Goal: Transaction & Acquisition: Purchase product/service

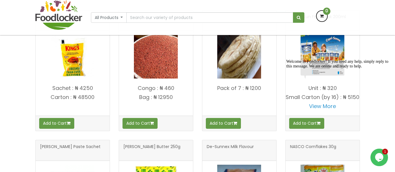
scroll to position [246, 0]
click at [230, 124] on button "Add to Cart" at bounding box center [223, 123] width 35 height 11
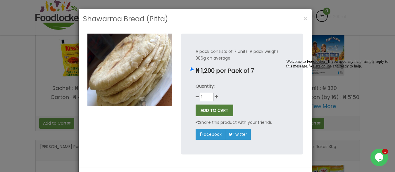
click at [212, 109] on button "ADD TO CART" at bounding box center [215, 111] width 38 height 12
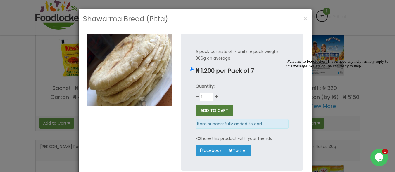
click at [212, 110] on button "ADD TO CART" at bounding box center [215, 111] width 38 height 12
click at [211, 112] on button "ADD TO CART" at bounding box center [215, 111] width 38 height 12
click at [207, 111] on button "ADD TO CART" at bounding box center [215, 111] width 38 height 12
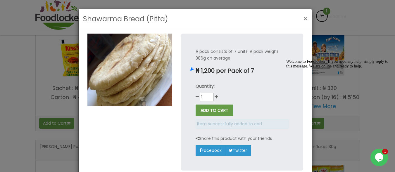
click at [303, 18] on span "×" at bounding box center [305, 19] width 4 height 8
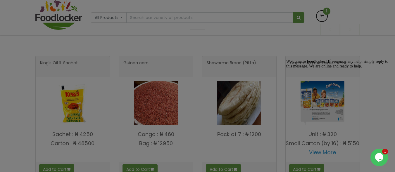
scroll to position [292, 0]
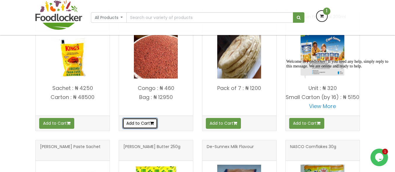
click at [141, 122] on button "Add to Cart" at bounding box center [139, 123] width 35 height 11
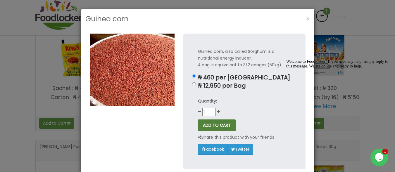
click at [203, 125] on button "ADD TO CART" at bounding box center [217, 126] width 38 height 12
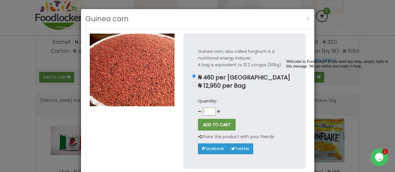
scroll to position [246, 0]
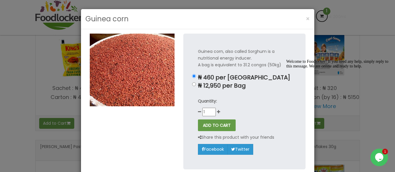
click at [257, 116] on div "Guinea corn, also called Sorghum is a nutritional energy inducer. A bag is equi…" at bounding box center [244, 102] width 122 height 136
click at [218, 125] on button "ADD TO CART" at bounding box center [217, 126] width 38 height 12
click at [218, 124] on button "ADD TO CART" at bounding box center [217, 126] width 38 height 12
click at [306, 19] on span "×" at bounding box center [308, 19] width 4 height 8
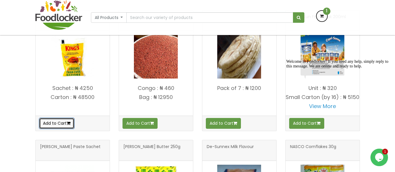
click at [58, 123] on button "Add to Cart" at bounding box center [56, 123] width 35 height 11
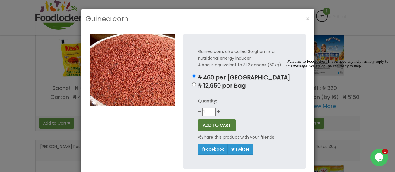
click at [209, 124] on button "ADD TO CART" at bounding box center [217, 126] width 38 height 12
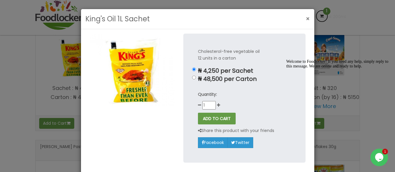
click at [306, 19] on span "×" at bounding box center [308, 19] width 4 height 8
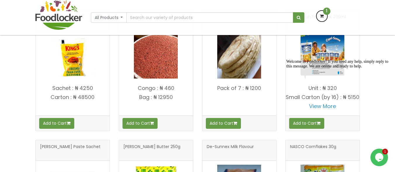
click at [322, 14] on icon at bounding box center [322, 16] width 11 height 11
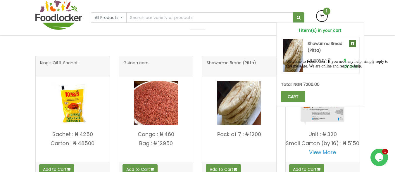
scroll to position [292, 0]
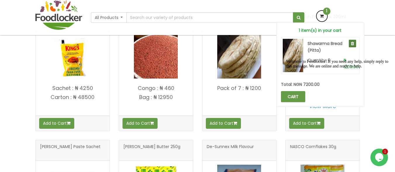
click at [294, 69] on div "Welcome to Foodlocker! If you need any help, simply reply to this message. We a…" at bounding box center [338, 63] width 105 height 9
click at [319, 54] on div "Shawarma Bread (Pitta)" at bounding box center [334, 48] width 52 height 17
drag, startPoint x: 317, startPoint y: 94, endPoint x: 323, endPoint y: 93, distance: 6.5
click at [323, 69] on div "Welcome to Foodlocker! If you need any help, simply reply to this message. We a…" at bounding box center [338, 63] width 105 height 9
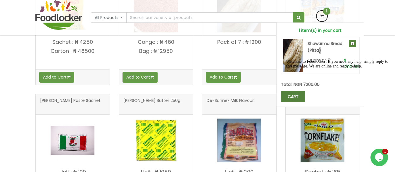
scroll to position [246, 0]
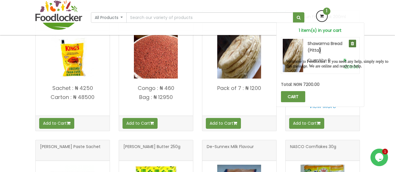
click at [292, 69] on div "Welcome to Foodlocker! If you need any help, simply reply to this message. We a…" at bounding box center [338, 63] width 105 height 9
click at [323, 16] on icon at bounding box center [322, 16] width 11 height 11
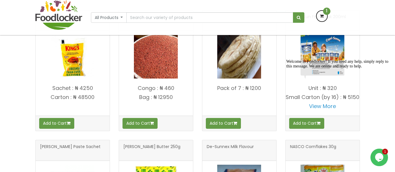
scroll to position [246, 0]
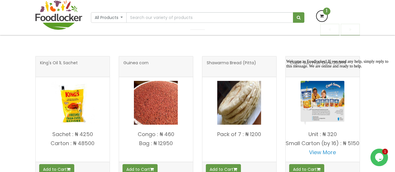
click at [322, 16] on icon at bounding box center [322, 16] width 11 height 11
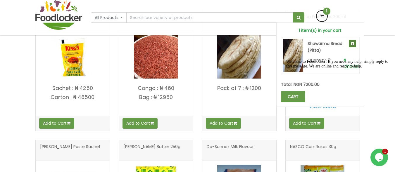
click at [294, 69] on div "Welcome to Foodlocker! If you need any help, simply reply to this message. We a…" at bounding box center [338, 63] width 105 height 9
drag, startPoint x: 293, startPoint y: 94, endPoint x: 289, endPoint y: 94, distance: 3.9
click at [289, 69] on div "Welcome to Foodlocker! If you need any help, simply reply to this message. We a…" at bounding box center [338, 63] width 105 height 9
click at [286, 69] on div "Welcome to Foodlocker! If you need any help, simply reply to this message. We a…" at bounding box center [338, 63] width 105 height 9
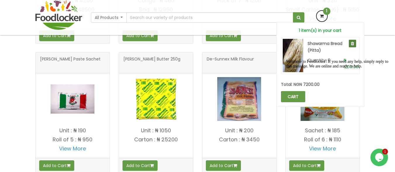
scroll to position [305, 0]
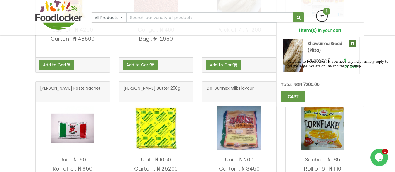
click at [330, 69] on div "Welcome to Foodlocker! If you need any help, simply reply to this message. We a…" at bounding box center [338, 63] width 105 height 9
click at [293, 61] on div "Welcome to Foodlocker! If you need any help, simply reply to this message. We a…" at bounding box center [338, 63] width 105 height 9
click at [293, 63] on div "Welcome to Foodlocker! If you need any help, simply reply to this message. We a…" at bounding box center [338, 63] width 105 height 9
click at [300, 59] on div at bounding box center [338, 59] width 105 height 0
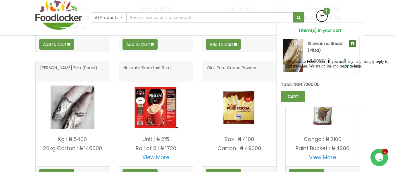
drag, startPoint x: 398, startPoint y: 75, endPoint x: 100, endPoint y: 21, distance: 302.9
click at [381, 69] on div "Welcome to Foodlocker! If you need any help, simply reply to this message. We a…" at bounding box center [338, 63] width 105 height 9
click at [286, 59] on icon "Chat attention grabber" at bounding box center [286, 59] width 0 height 0
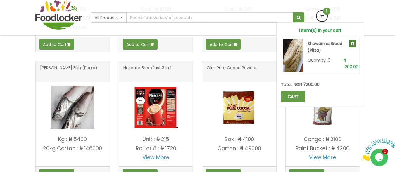
click at [361, 157] on icon "Close" at bounding box center [361, 159] width 0 height 5
click at [287, 94] on link "CART" at bounding box center [293, 96] width 24 height 11
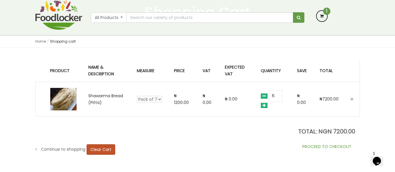
click at [320, 146] on link "PROCEED TO CHECKOUT" at bounding box center [327, 147] width 66 height 12
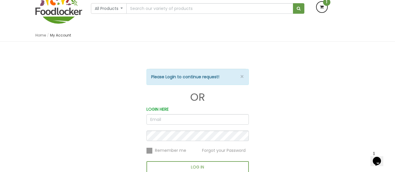
scroll to position [58, 0]
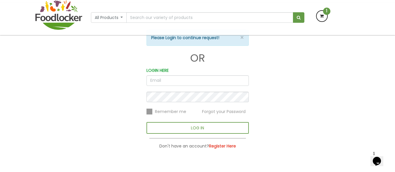
click at [220, 146] on b "Register Here" at bounding box center [222, 146] width 27 height 6
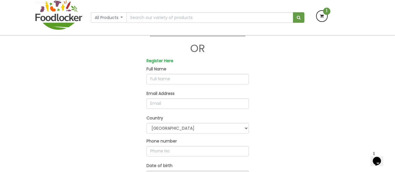
scroll to position [58, 0]
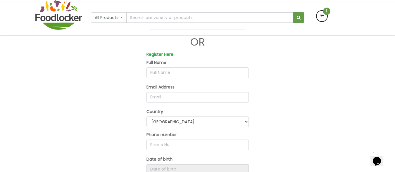
click at [160, 71] on input "text" at bounding box center [197, 73] width 102 height 11
type input "[PERSON_NAME]"
type input "[EMAIL_ADDRESS][DOMAIN_NAME]"
type input "0806816586"
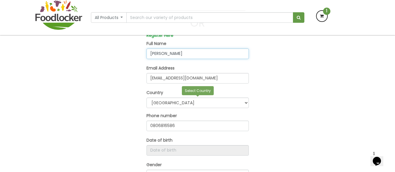
scroll to position [117, 0]
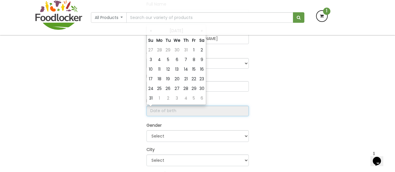
click at [163, 114] on input "Register Here" at bounding box center [197, 111] width 102 height 11
click at [160, 75] on td "18" at bounding box center [159, 79] width 9 height 10
type input "[DATE]"
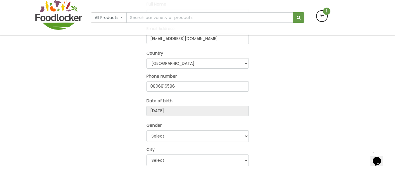
click at [152, 30] on div "All Products All Products Baby Food Baking Biscuit" at bounding box center [197, 17] width 333 height 35
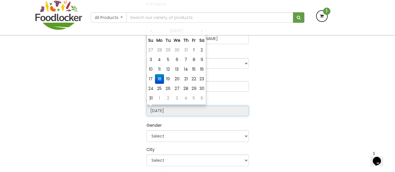
click at [169, 109] on input "[DATE]" at bounding box center [197, 111] width 102 height 11
click at [170, 30] on div "All Products All Products Baby Food Baking Biscuit" at bounding box center [197, 17] width 333 height 35
click at [164, 111] on input "[DATE]" at bounding box center [197, 111] width 102 height 11
click at [156, 109] on input "[DATE]" at bounding box center [197, 111] width 102 height 11
click at [159, 110] on input "[DATE]" at bounding box center [197, 111] width 102 height 11
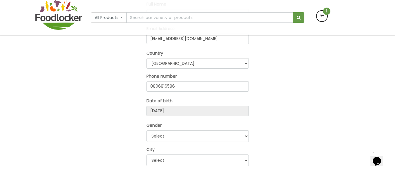
click at [149, 30] on div "All Products All Products Baby Food Baking Biscuit" at bounding box center [197, 17] width 333 height 35
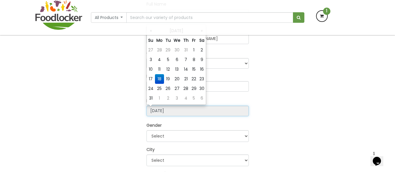
click at [175, 111] on input "[DATE]" at bounding box center [197, 111] width 102 height 11
click at [160, 78] on td "18" at bounding box center [159, 79] width 9 height 10
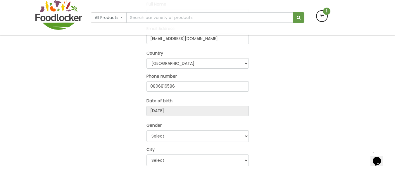
click at [201, 30] on div "All Products All Products Baby Food Baking Biscuit" at bounding box center [197, 17] width 333 height 35
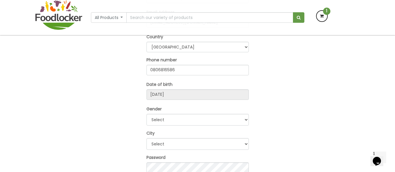
scroll to position [146, 0]
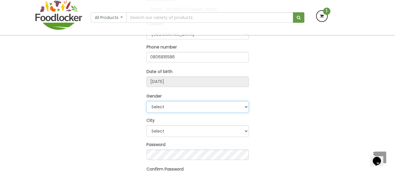
click at [222, 103] on select "Select Male Female" at bounding box center [197, 107] width 102 height 12
select select "Male"
click at [146, 101] on select "Select Male Female" at bounding box center [197, 107] width 102 height 12
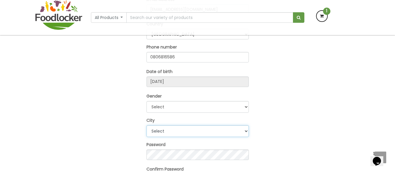
click at [188, 130] on select "Select Ibadan Lagos Others" at bounding box center [197, 131] width 102 height 12
select select "2"
click at [146, 125] on select "Select Ibadan Lagos Others" at bounding box center [197, 131] width 102 height 12
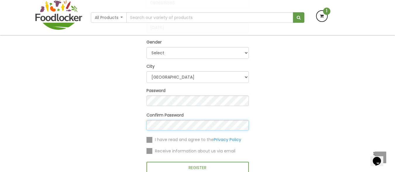
scroll to position [234, 0]
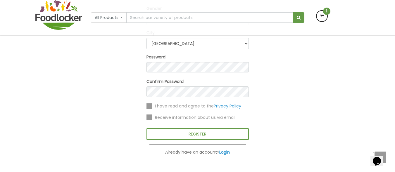
click at [148, 107] on label at bounding box center [149, 106] width 6 height 6
click at [0, 0] on input "checkbox" at bounding box center [0, 0] width 0 height 0
click at [152, 118] on div "Receive information about us via email" at bounding box center [197, 117] width 102 height 7
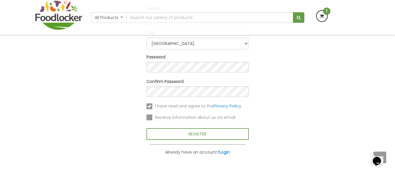
click at [151, 119] on label at bounding box center [149, 118] width 6 height 6
click at [0, 0] on input "checkbox" at bounding box center [0, 0] width 0 height 0
click at [187, 128] on div "I have read and agree to the Privacy Policy Receive information about us via em…" at bounding box center [197, 115] width 102 height 25
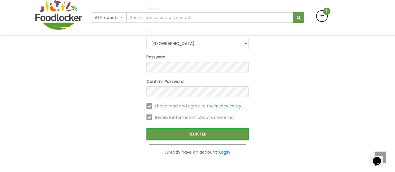
click at [187, 134] on button "REGISTER" at bounding box center [197, 134] width 102 height 12
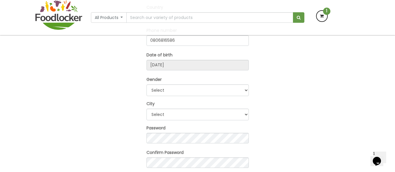
scroll to position [213, 0]
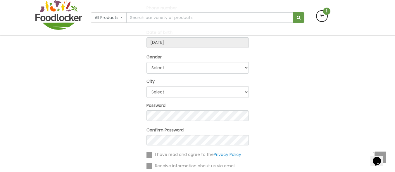
click at [151, 153] on label at bounding box center [149, 155] width 6 height 6
click at [0, 0] on input "checkbox" at bounding box center [0, 0] width 0 height 0
click at [148, 165] on label at bounding box center [149, 166] width 6 height 6
click at [0, 0] on input "checkbox" at bounding box center [0, 0] width 0 height 0
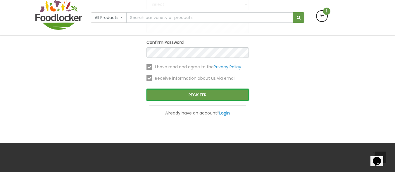
click at [220, 94] on button "REGISTER" at bounding box center [197, 95] width 102 height 12
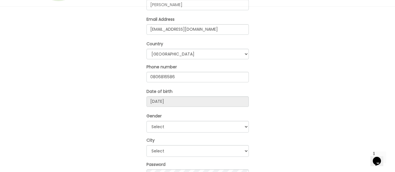
scroll to position [156, 0]
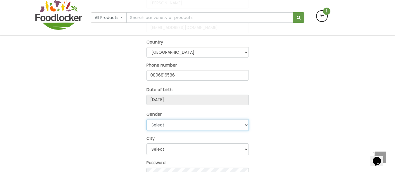
click at [209, 125] on select "Select Male Female" at bounding box center [197, 125] width 102 height 12
select select "[DEMOGRAPHIC_DATA]"
click at [146, 119] on select "Select Male Female" at bounding box center [197, 125] width 102 height 12
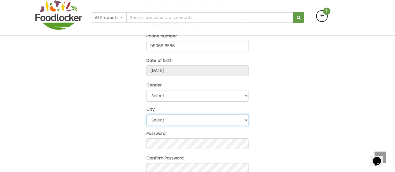
click at [189, 119] on select "Select Ibadan Lagos Others" at bounding box center [197, 120] width 102 height 12
select select "2"
click at [146, 114] on select "Select Ibadan Lagos Others" at bounding box center [197, 120] width 102 height 12
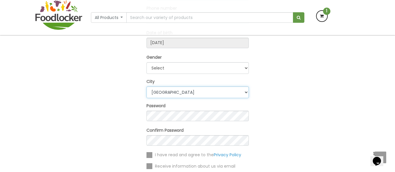
scroll to position [214, 0]
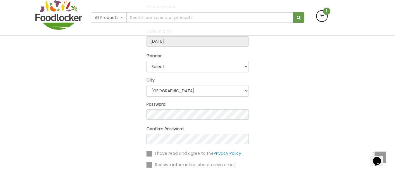
click at [151, 154] on label at bounding box center [149, 154] width 6 height 6
click at [0, 0] on input "checkbox" at bounding box center [0, 0] width 0 height 0
click at [149, 163] on label at bounding box center [149, 165] width 6 height 6
click at [0, 0] on input "checkbox" at bounding box center [0, 0] width 0 height 0
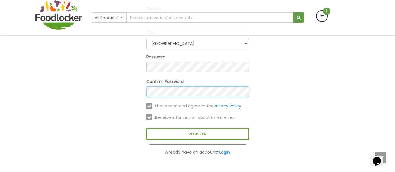
scroll to position [273, 0]
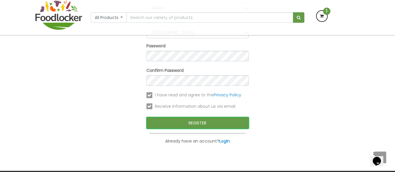
click at [179, 123] on button "REGISTER" at bounding box center [197, 123] width 102 height 12
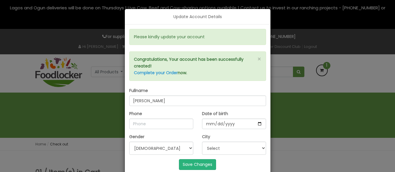
select select "[DEMOGRAPHIC_DATA]"
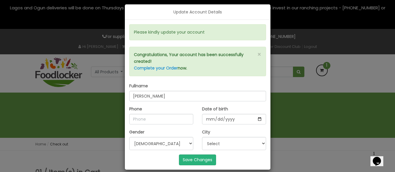
scroll to position [11, 0]
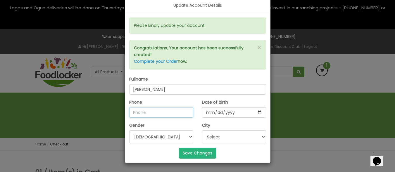
click at [145, 113] on input "Phone" at bounding box center [161, 112] width 64 height 11
type input "08068165860"
click at [232, 136] on select "Select Ibadan [GEOGRAPHIC_DATA] Others" at bounding box center [234, 136] width 64 height 13
select select "2"
click at [202, 130] on select "Select Ibadan [GEOGRAPHIC_DATA] Others" at bounding box center [234, 136] width 64 height 13
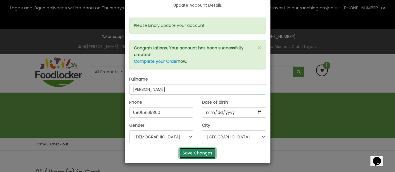
click at [194, 152] on button "Save Changes" at bounding box center [197, 153] width 37 height 11
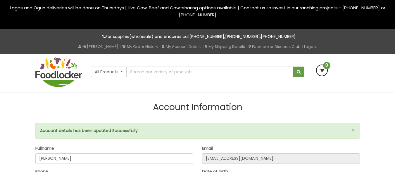
select select "[DEMOGRAPHIC_DATA]"
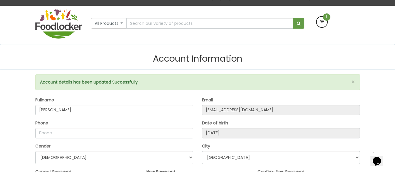
scroll to position [58, 0]
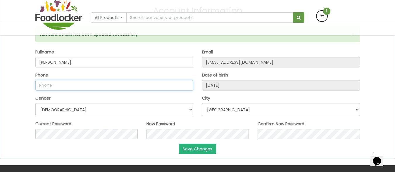
click at [64, 89] on input "Phone" at bounding box center [114, 85] width 158 height 11
type input "08068165860"
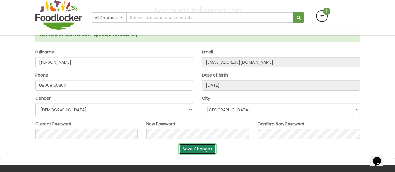
click at [199, 148] on button "Save Changes" at bounding box center [197, 149] width 37 height 11
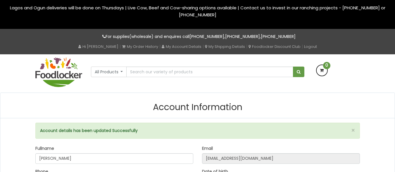
select select "[DEMOGRAPHIC_DATA]"
click at [325, 72] on icon at bounding box center [322, 70] width 11 height 11
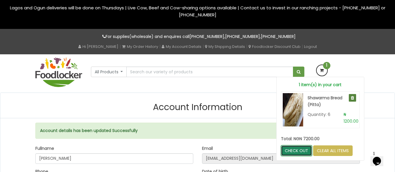
click at [300, 151] on link "CHECK OUT" at bounding box center [296, 151] width 31 height 11
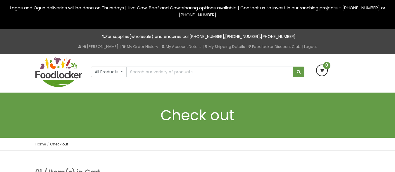
select select "window"
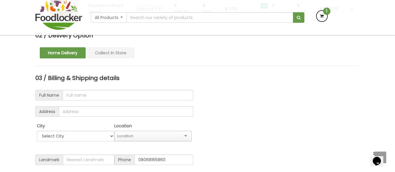
scroll to position [175, 0]
click at [81, 100] on input "text" at bounding box center [128, 95] width 131 height 11
type input "[PERSON_NAME]"
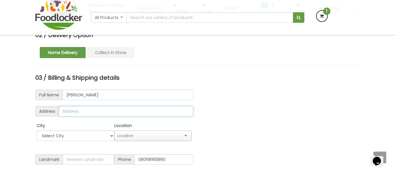
type input "20 [PERSON_NAME] ,[PERSON_NAME],[GEOGRAPHIC_DATA]"
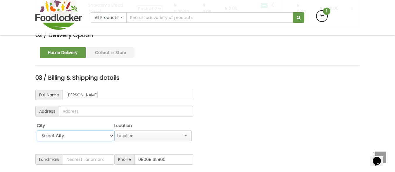
type input "20 alahaji adekunle ibrahim sreet ,ojodu berger,lagos state"
click at [83, 135] on select "Select City Ibadan Lagos Ogun" at bounding box center [75, 136] width 77 height 11
select select "Lagos"
click at [37, 131] on select "Select City Ibadan Lagos Ogun" at bounding box center [75, 136] width 77 height 11
type input "2025-08-14"
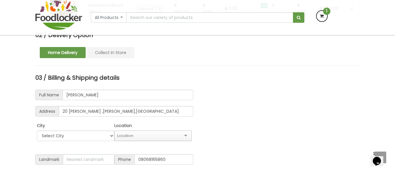
click at [145, 133] on div at bounding box center [152, 136] width 77 height 11
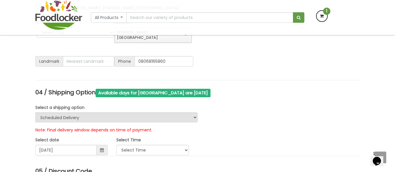
scroll to position [292, 0]
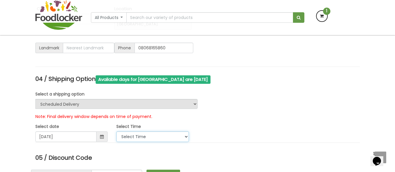
drag, startPoint x: 160, startPoint y: 131, endPoint x: 155, endPoint y: 132, distance: 5.1
click at [155, 132] on select "Select Time 1:00 PM - 8:00 PM" at bounding box center [152, 137] width 73 height 11
select select "10"
click at [116, 132] on select "Select Time 1:00 PM - 8:00 PM" at bounding box center [152, 137] width 73 height 11
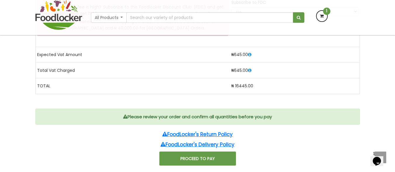
scroll to position [702, 0]
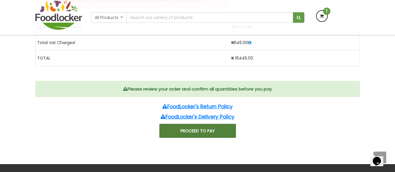
click at [189, 125] on button "PROCEED TO PAY" at bounding box center [197, 131] width 77 height 14
